Goal: Browse casually: Explore the website without a specific task or goal

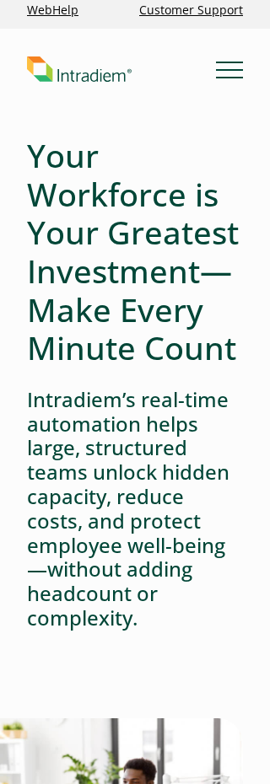
scroll to position [13, 0]
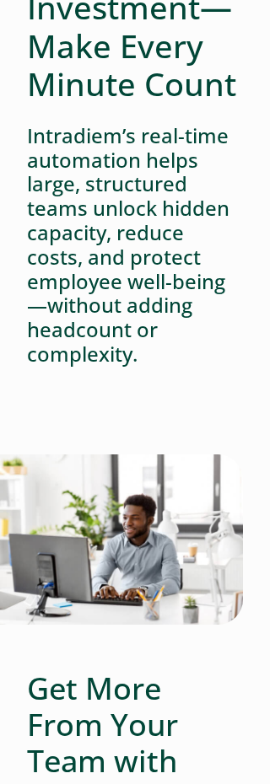
scroll to position [281, 0]
